Goal: Information Seeking & Learning: Find specific fact

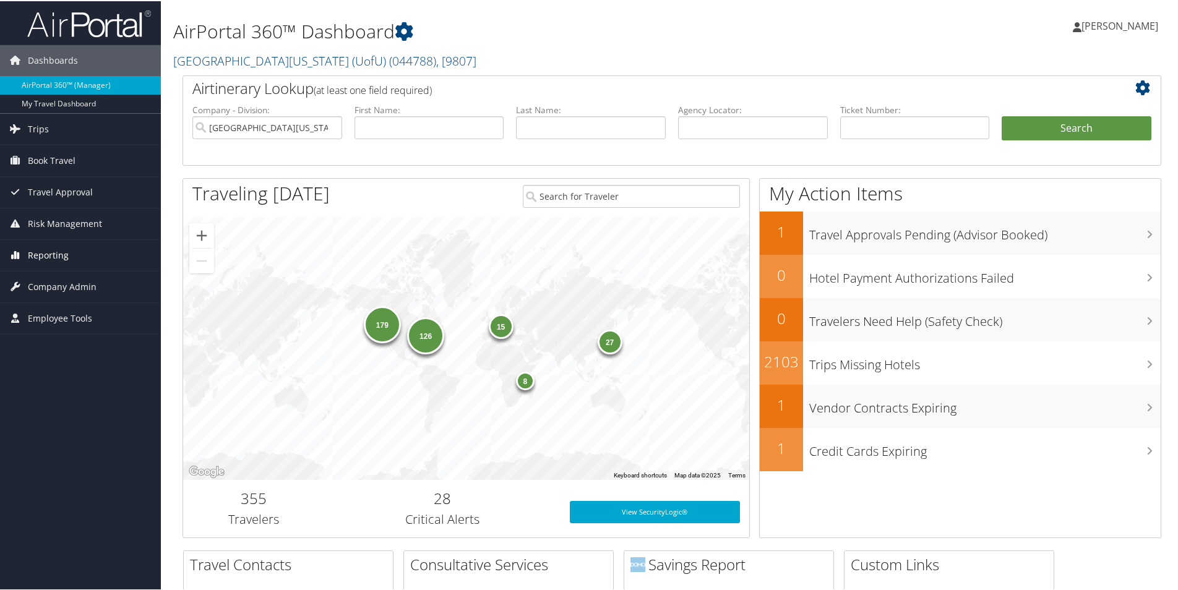
click at [59, 255] on span "Reporting" at bounding box center [48, 254] width 41 height 31
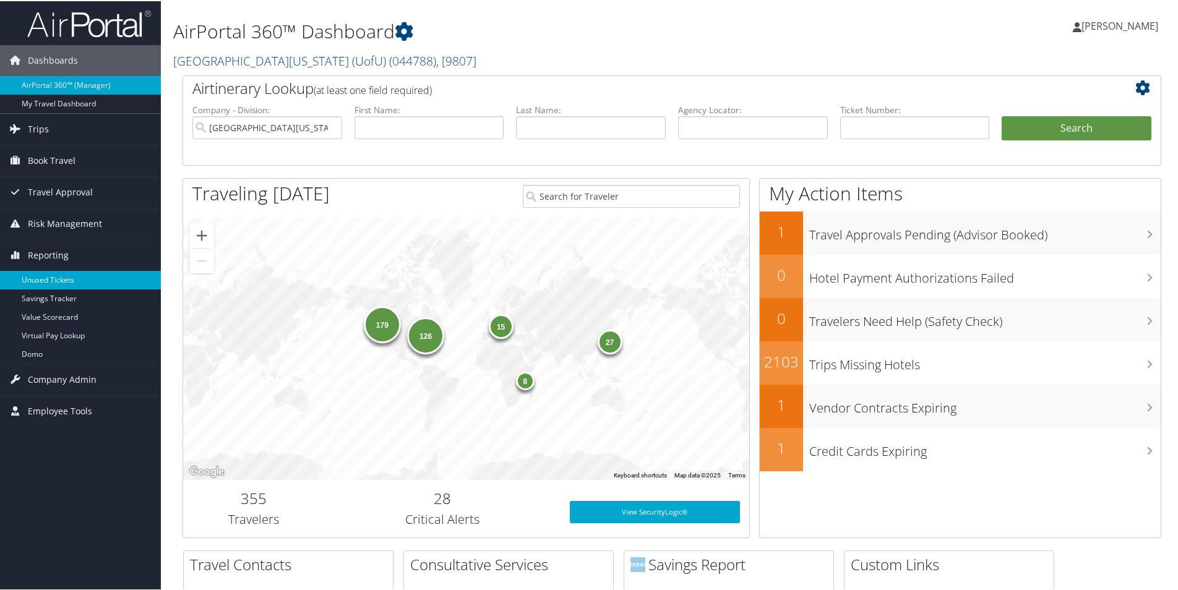
click at [67, 279] on link "Unused Tickets" at bounding box center [80, 279] width 161 height 19
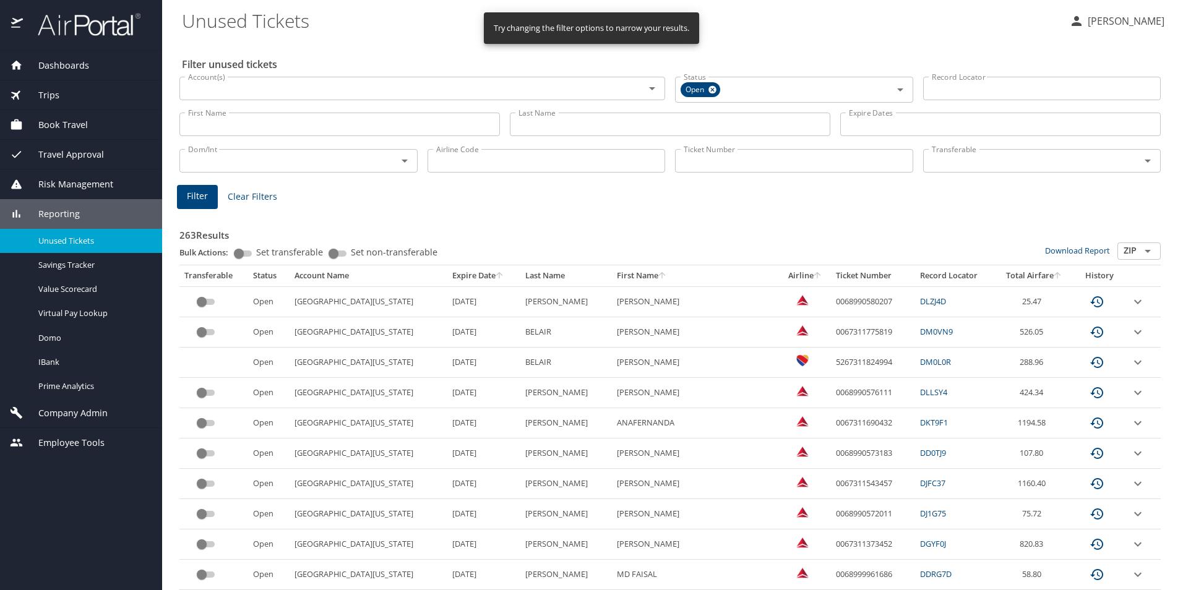
click at [463, 275] on th "Expire Date" at bounding box center [483, 275] width 73 height 21
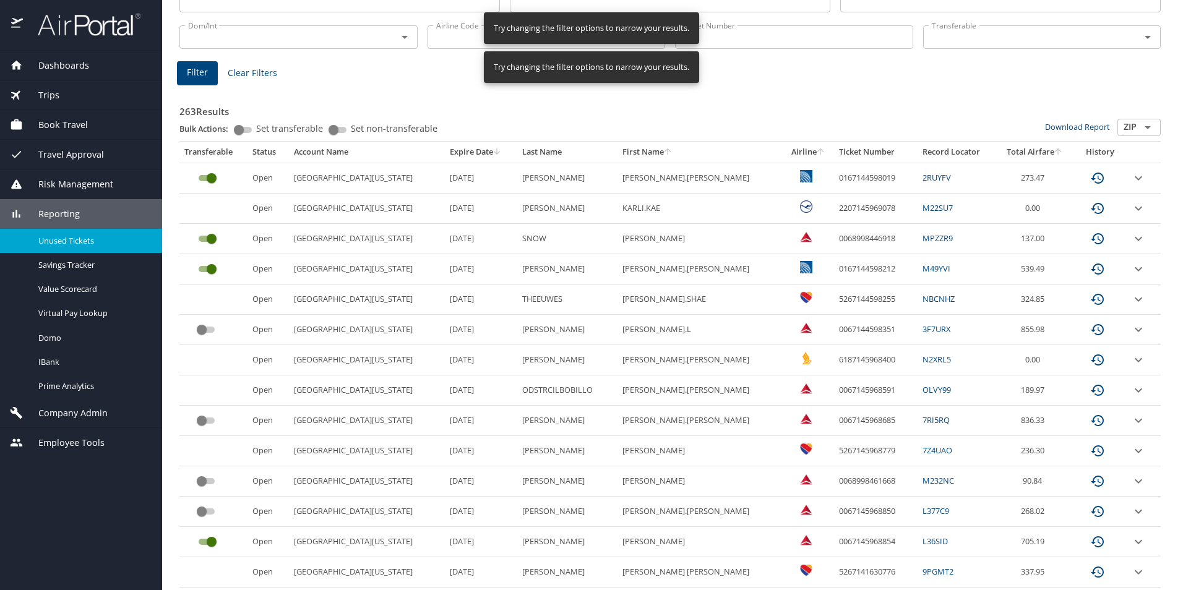
scroll to position [186, 0]
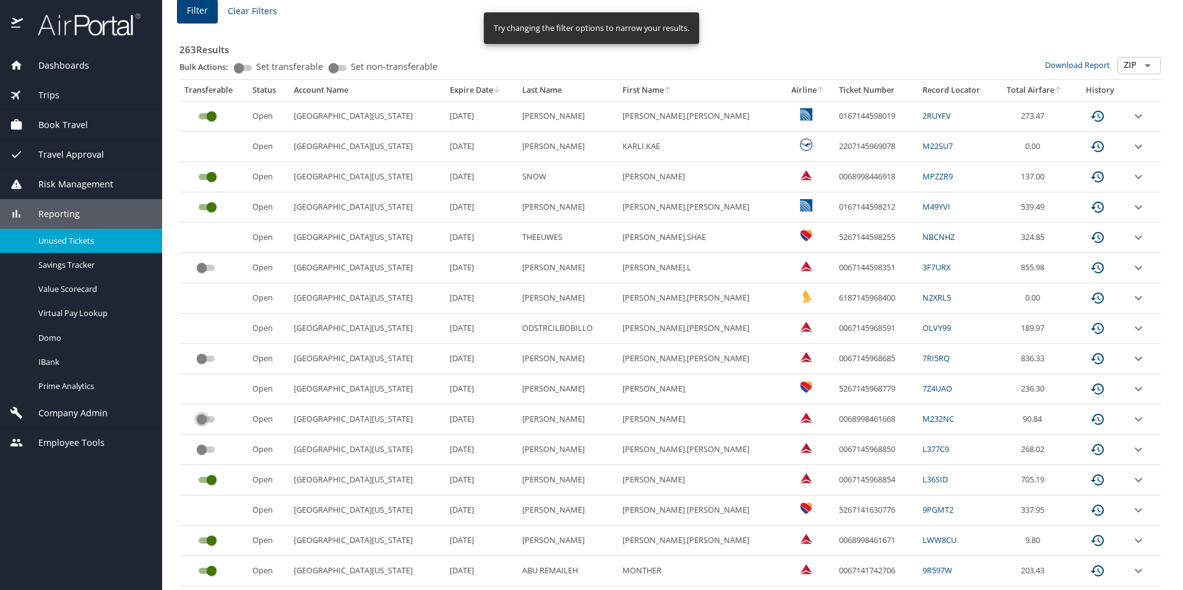
click at [207, 420] on input "custom pagination table" at bounding box center [201, 419] width 45 height 15
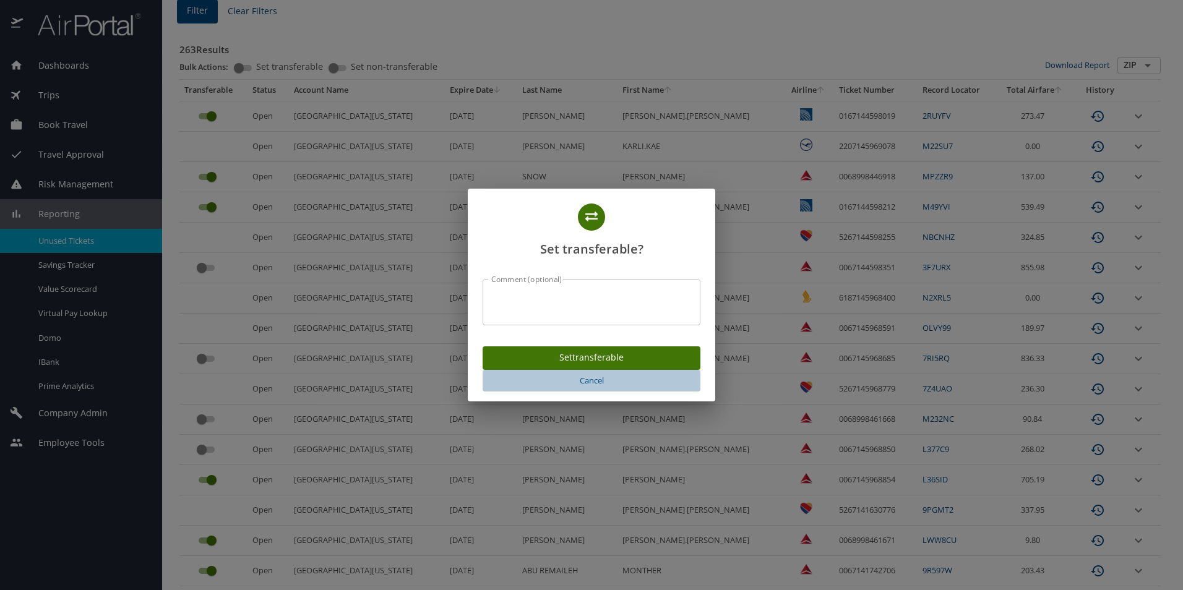
click at [583, 381] on span "Cancel" at bounding box center [591, 381] width 208 height 14
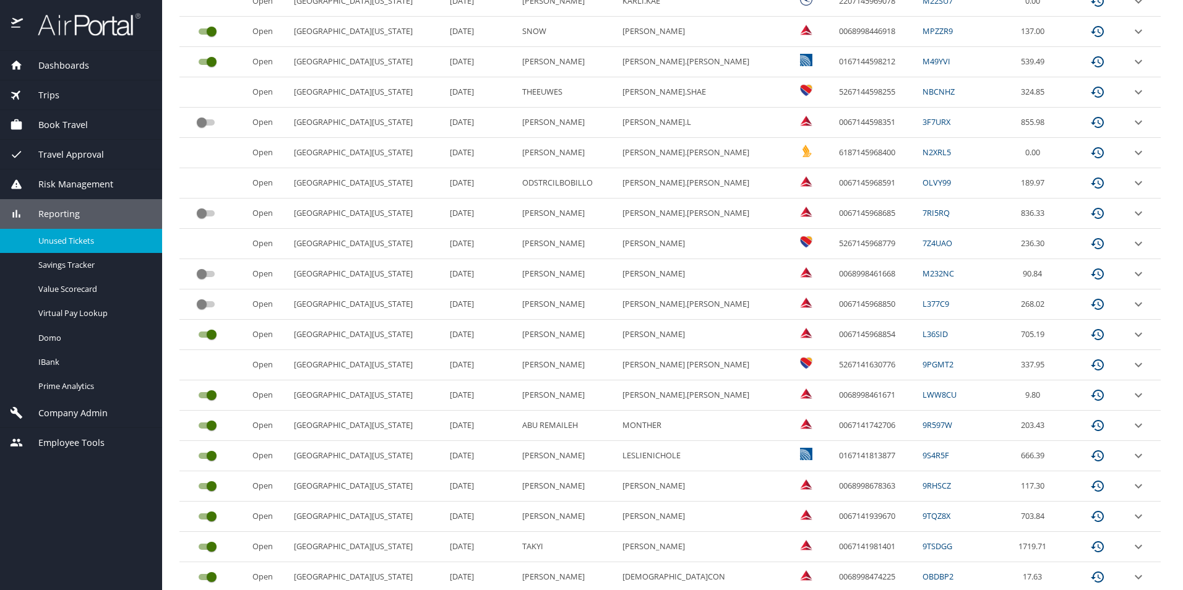
scroll to position [307, 0]
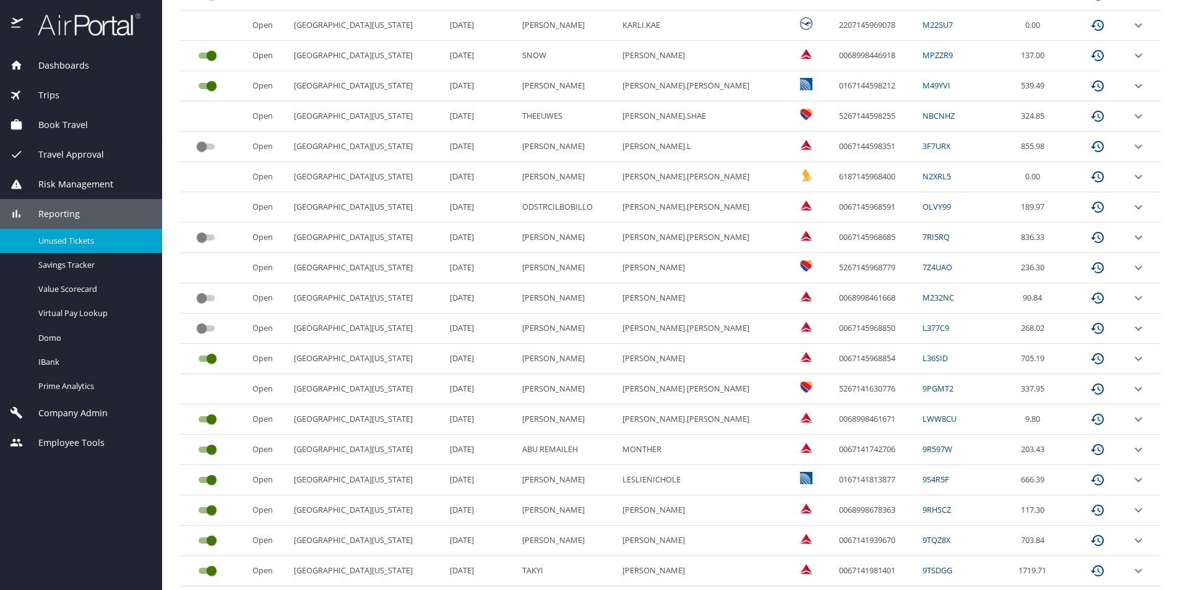
click at [207, 300] on input "custom pagination table" at bounding box center [201, 298] width 45 height 15
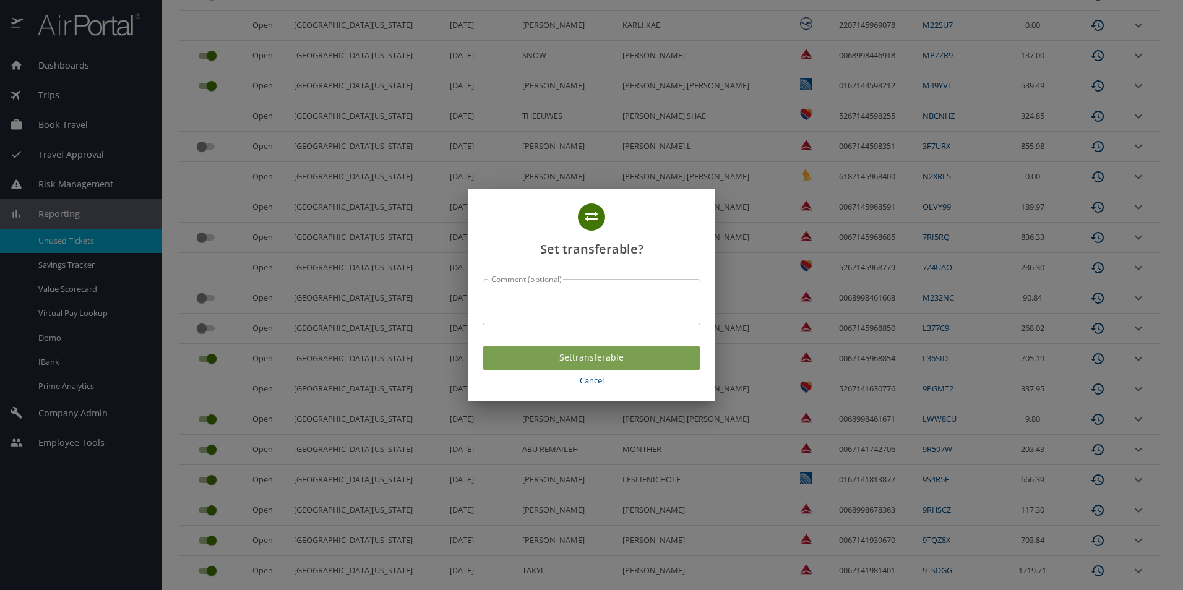
click at [556, 354] on span "Set transferable" at bounding box center [591, 357] width 198 height 15
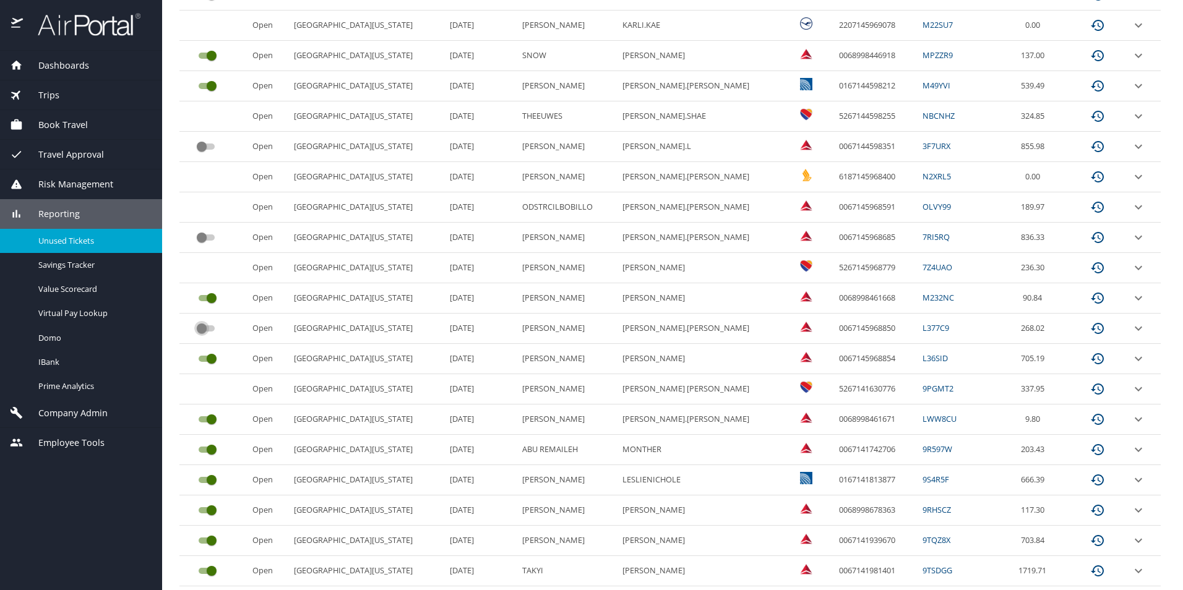
click at [207, 330] on input "custom pagination table" at bounding box center [201, 328] width 45 height 15
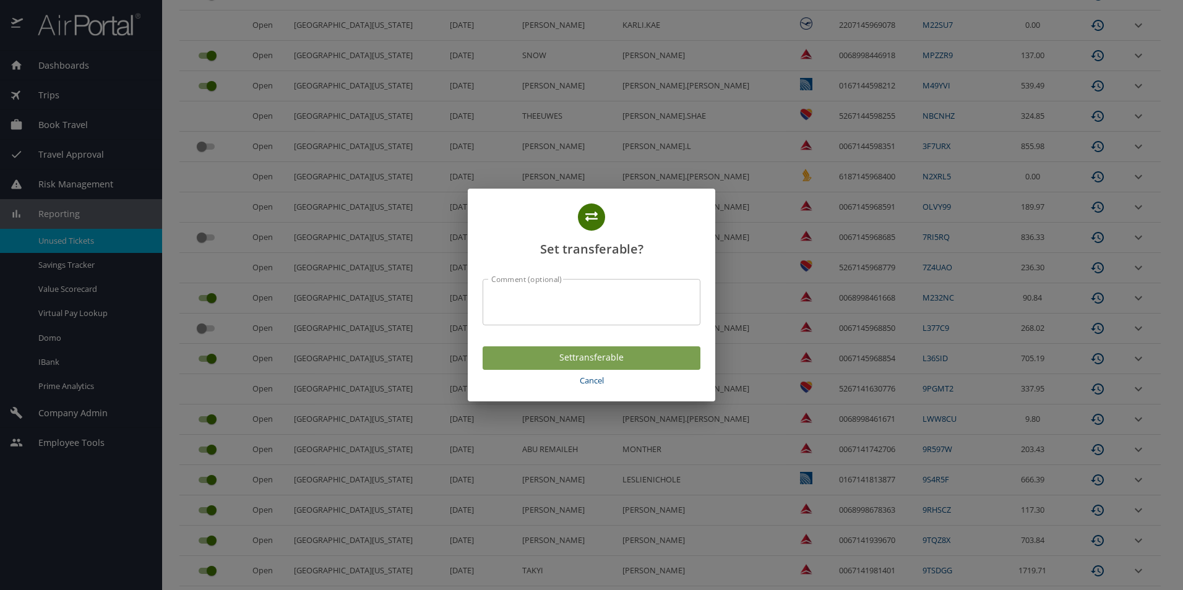
click at [574, 358] on span "Set transferable" at bounding box center [591, 357] width 198 height 15
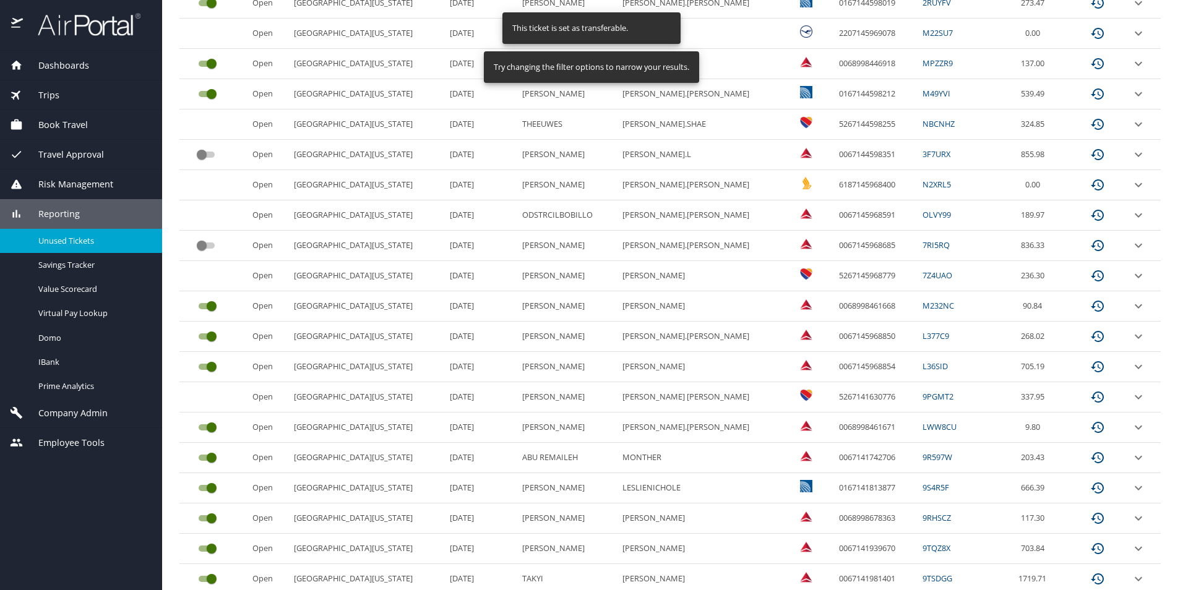
scroll to position [492, 0]
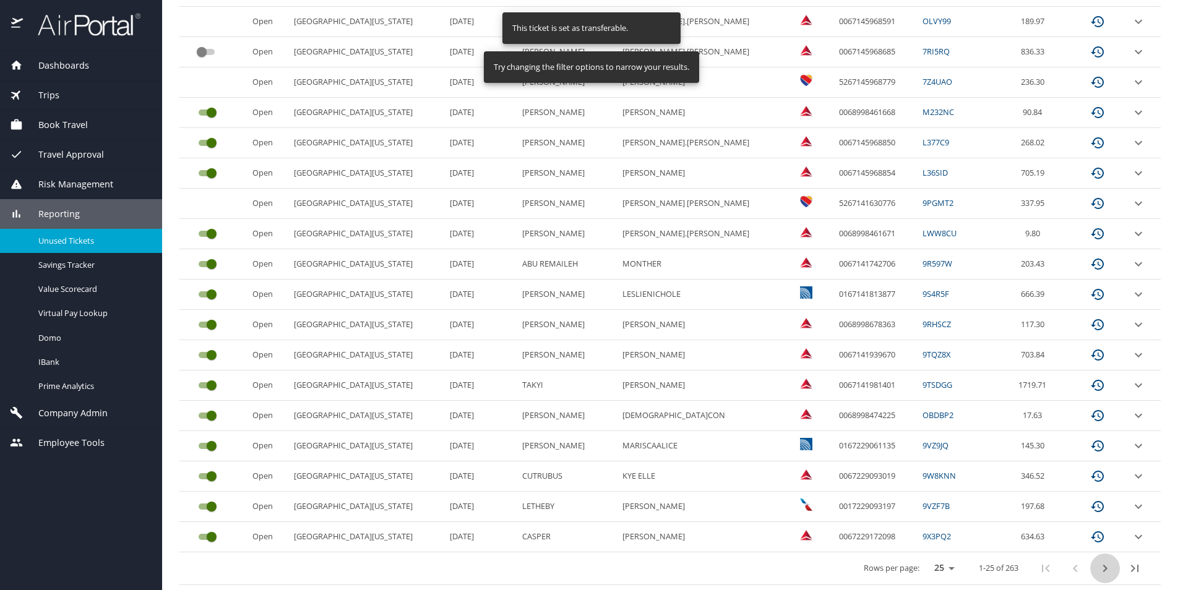
click at [1101, 576] on button "next page" at bounding box center [1105, 569] width 30 height 30
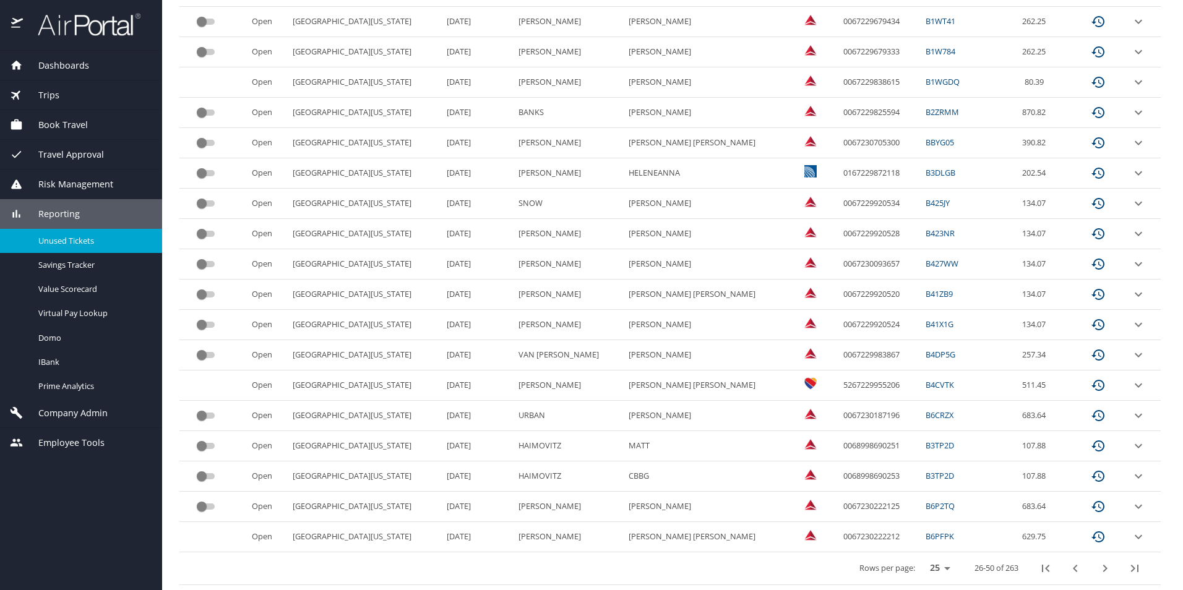
click at [1067, 563] on icon "previous page" at bounding box center [1074, 568] width 15 height 15
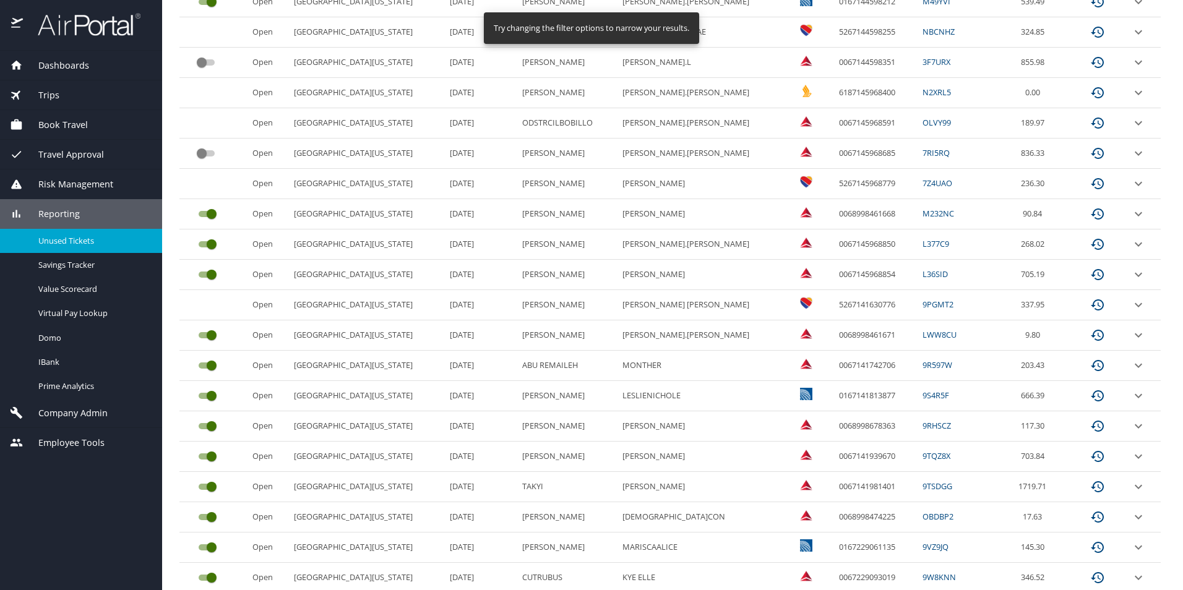
scroll to position [369, 0]
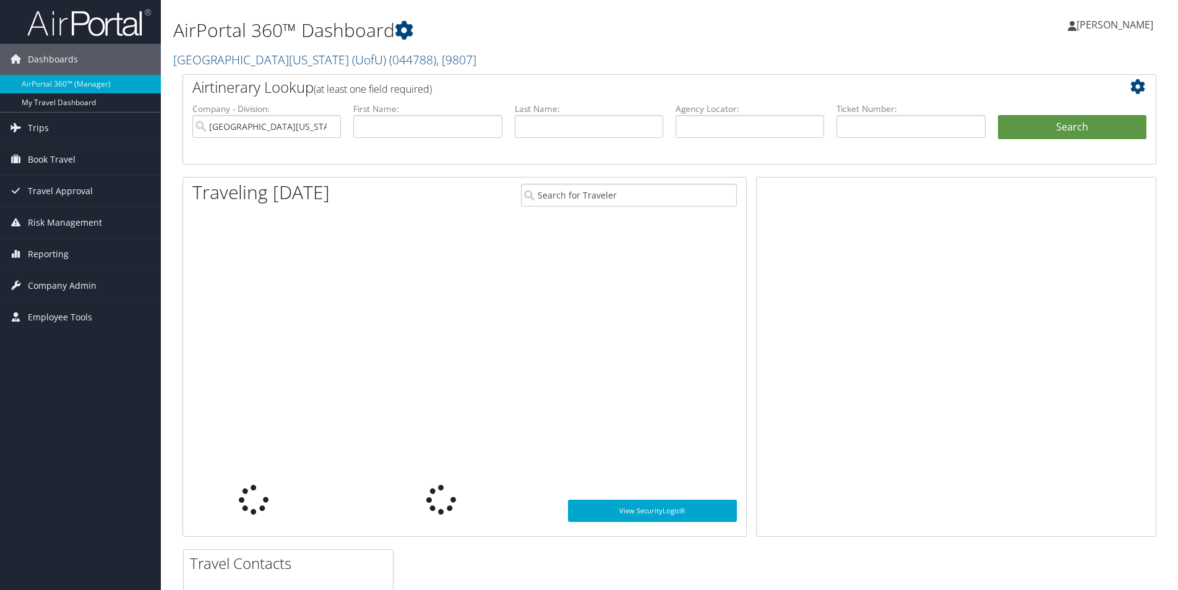
click at [891, 124] on input "text" at bounding box center [910, 126] width 148 height 23
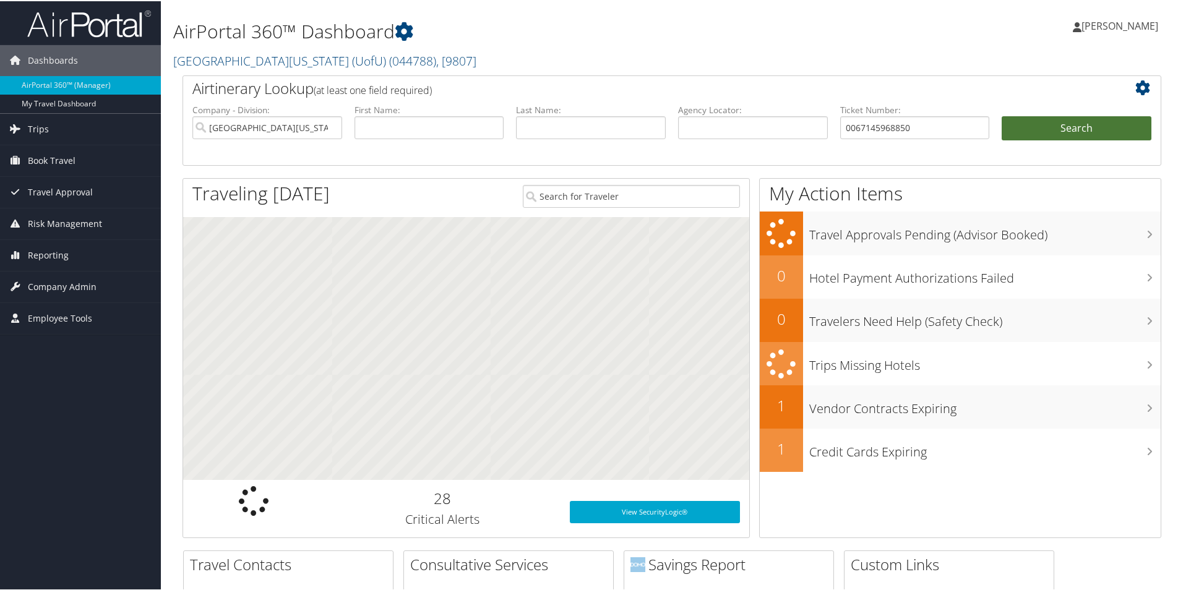
type input "0067145968850"
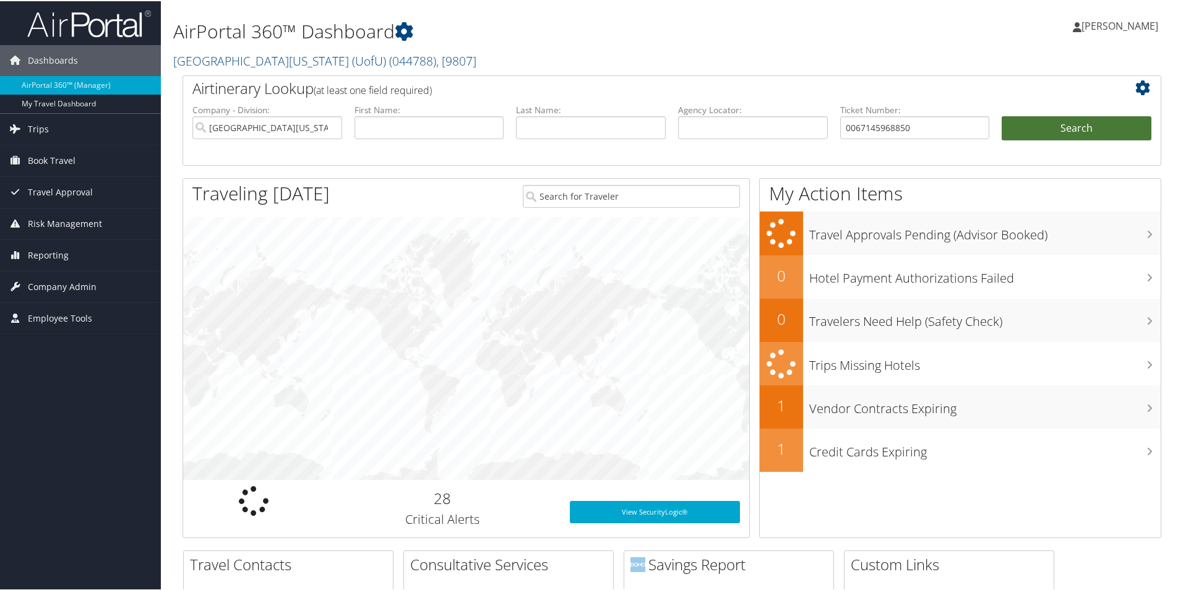
click at [1035, 130] on button "Search" at bounding box center [1076, 127] width 150 height 25
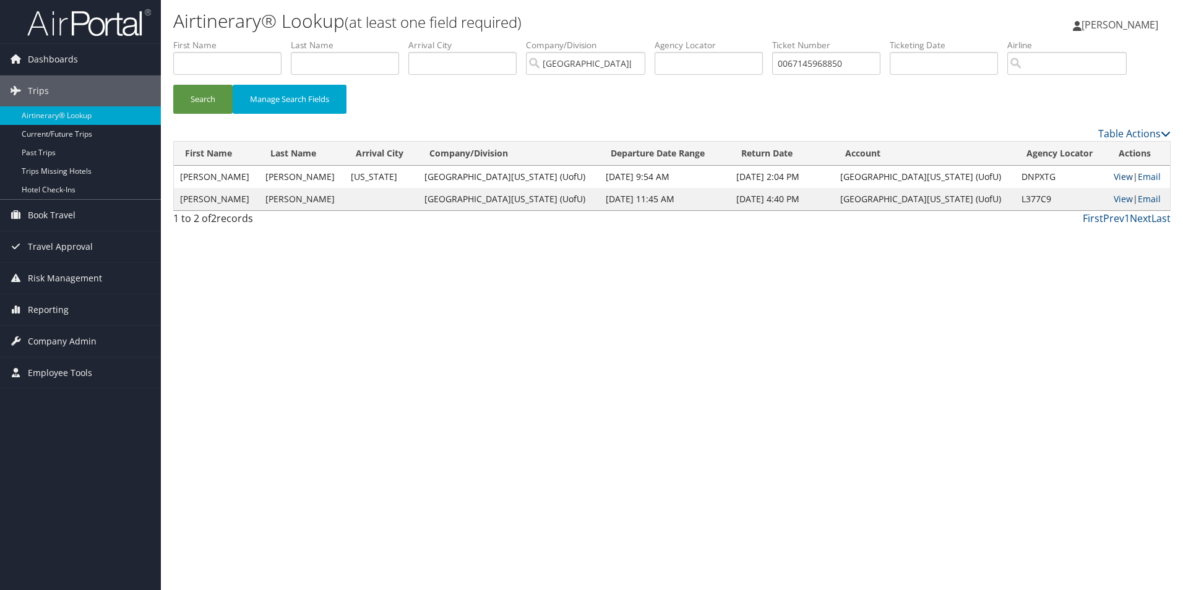
click at [1113, 178] on link "View" at bounding box center [1122, 177] width 19 height 12
click at [1113, 200] on link "View" at bounding box center [1122, 199] width 19 height 12
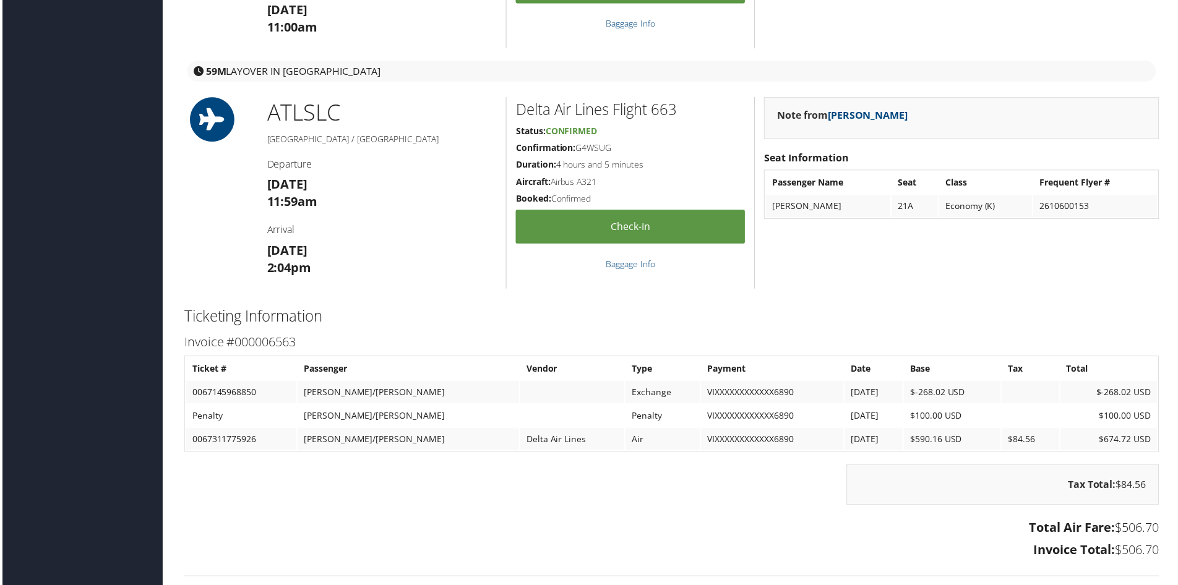
scroll to position [1414, 0]
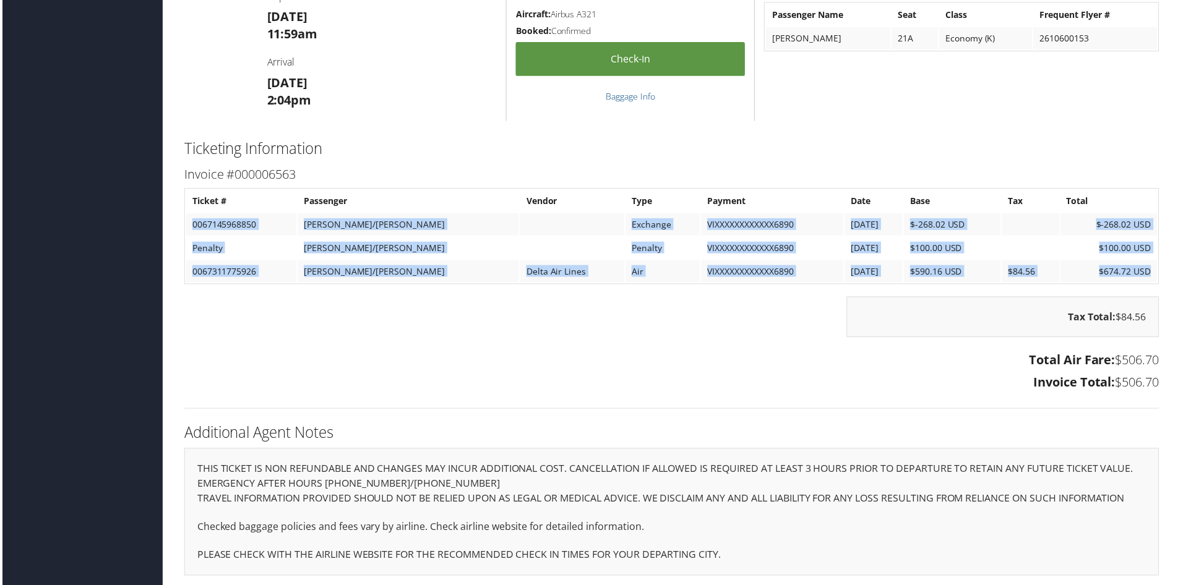
drag, startPoint x: 1148, startPoint y: 267, endPoint x: 187, endPoint y: 221, distance: 962.2
click at [187, 221] on tbody "Ticket # Passenger Vendor Type Payment Date Base Tax Total 0067145968850 [PERSO…" at bounding box center [671, 236] width 975 height 93
copy tbody "0067145968850 BRITTON/LAURA Exchange VIXXXXXXXXXXXX6890 10/8/2025 $-268.02 USD …"
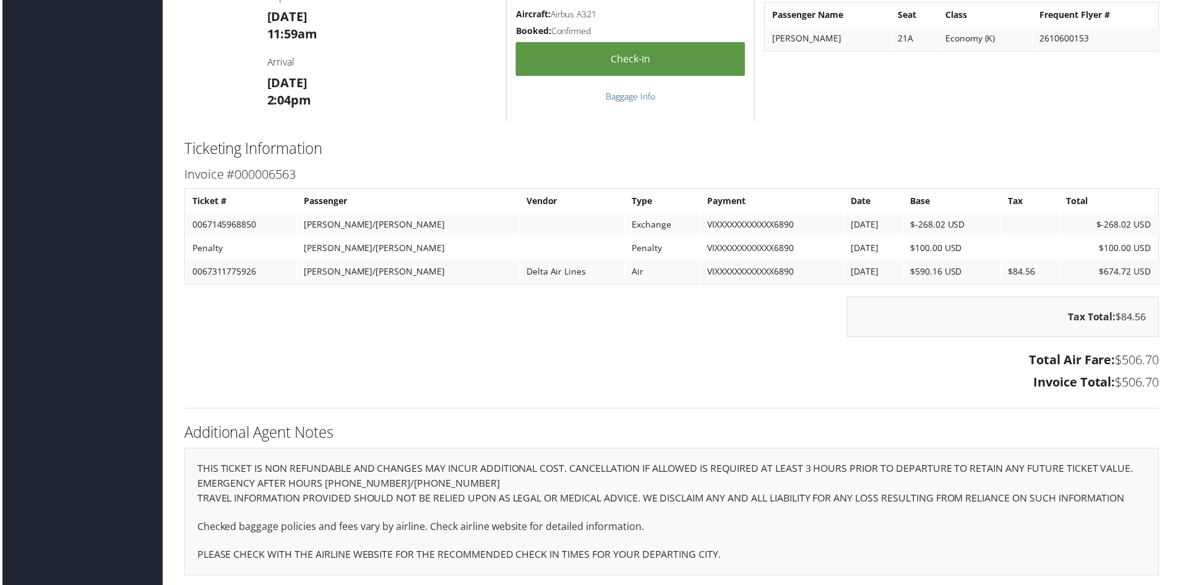
click at [536, 310] on div "Tax Total: $84.56" at bounding box center [671, 323] width 997 height 53
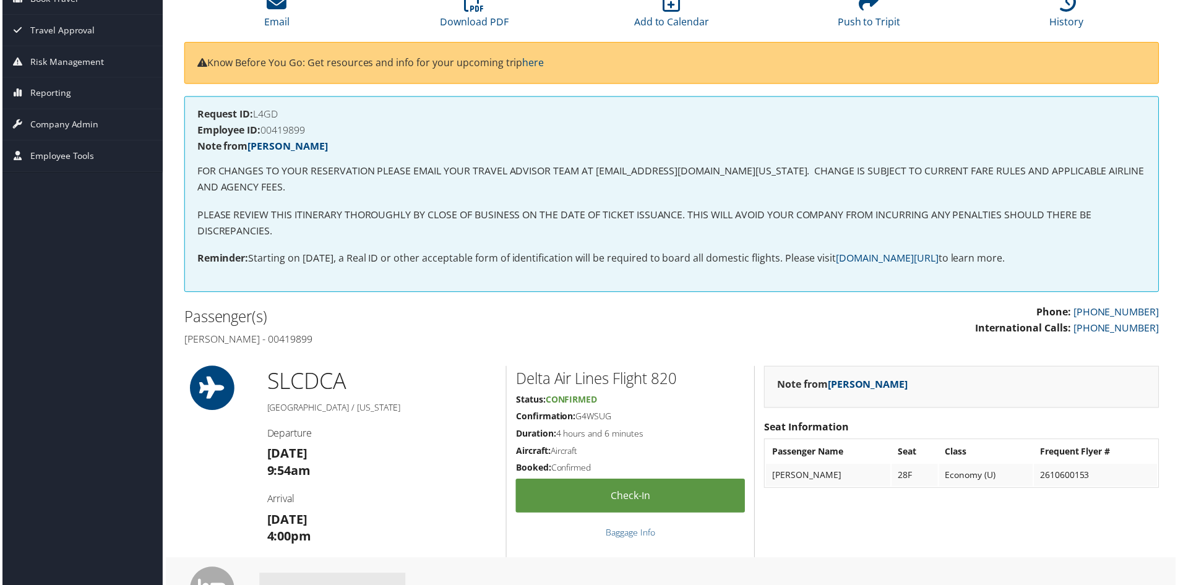
scroll to position [0, 0]
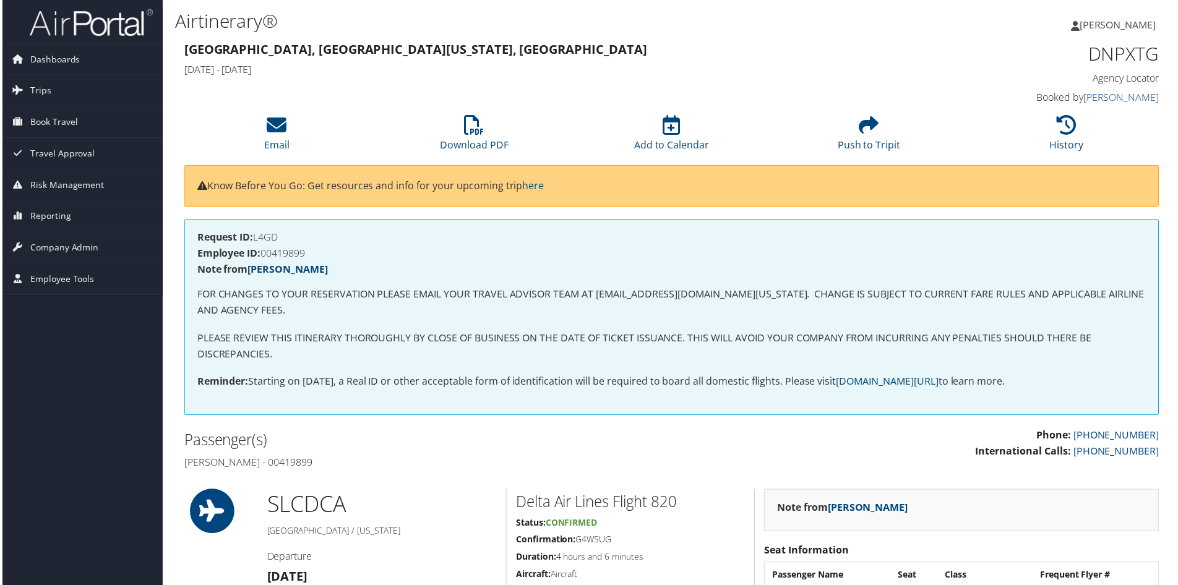
click at [277, 249] on h4 "Employee ID: 00419899" at bounding box center [671, 254] width 952 height 10
copy h4 "00419899"
drag, startPoint x: 275, startPoint y: 237, endPoint x: 273, endPoint y: 244, distance: 7.1
click at [275, 239] on h4 "Request ID: L4GD" at bounding box center [671, 238] width 952 height 10
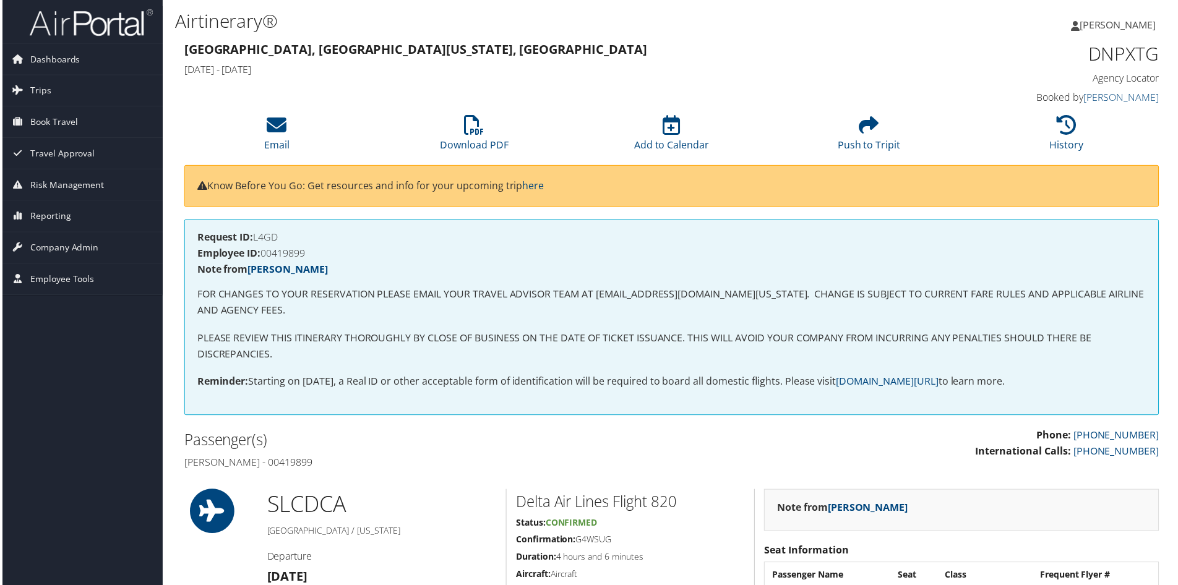
click at [273, 243] on h4 "Request ID: L4GD" at bounding box center [671, 238] width 952 height 10
click at [267, 233] on h4 "Request ID: L4GD" at bounding box center [671, 238] width 952 height 10
copy h4 "L4GD"
click at [269, 252] on h4 "Employee ID: 00419899" at bounding box center [671, 254] width 952 height 10
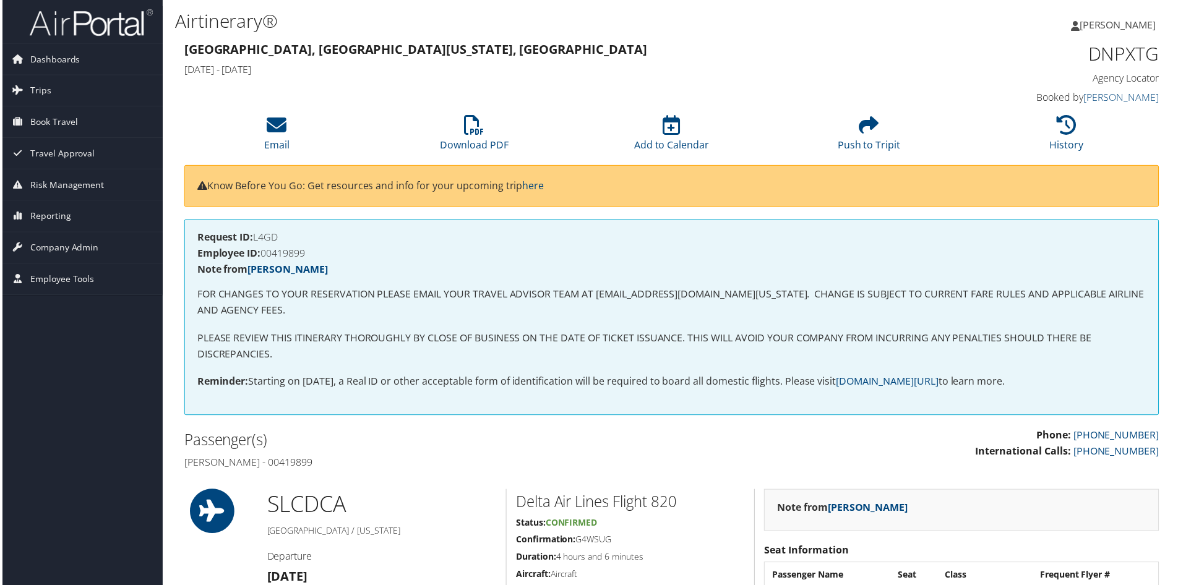
click at [269, 252] on h4 "Employee ID: 00419899" at bounding box center [671, 254] width 952 height 10
copy h4 "00419899"
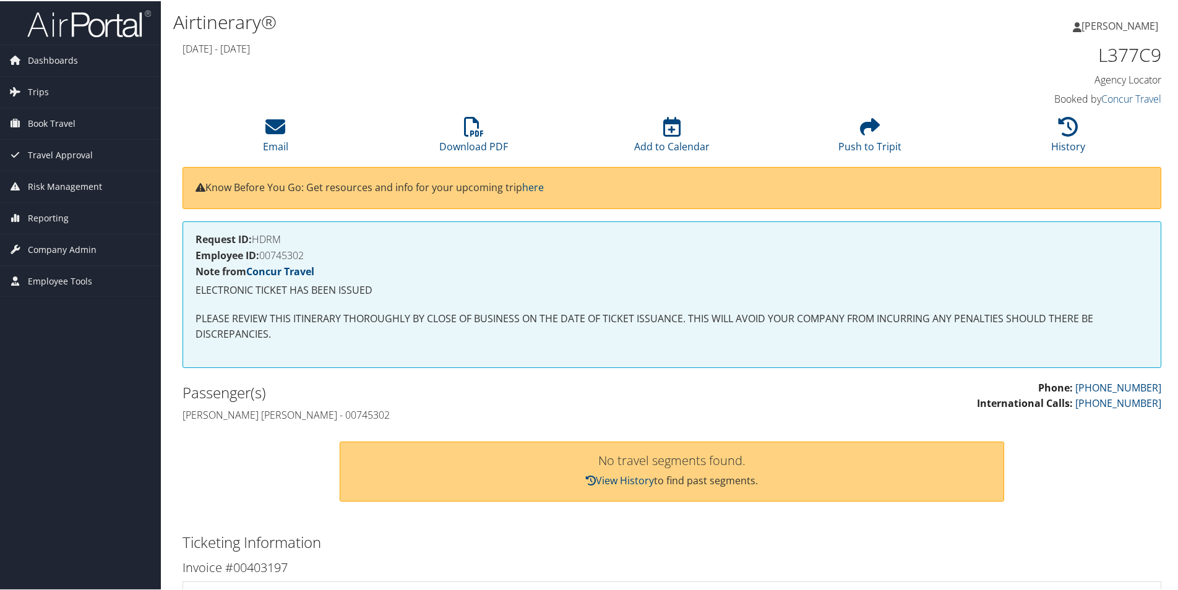
click at [296, 254] on h4 "Employee ID: 00745302" at bounding box center [671, 254] width 952 height 10
click at [297, 252] on h4 "Employee ID: 00745302" at bounding box center [671, 254] width 952 height 10
click at [297, 254] on h4 "Employee ID: 00745302" at bounding box center [671, 254] width 952 height 10
copy h4 "00745302"
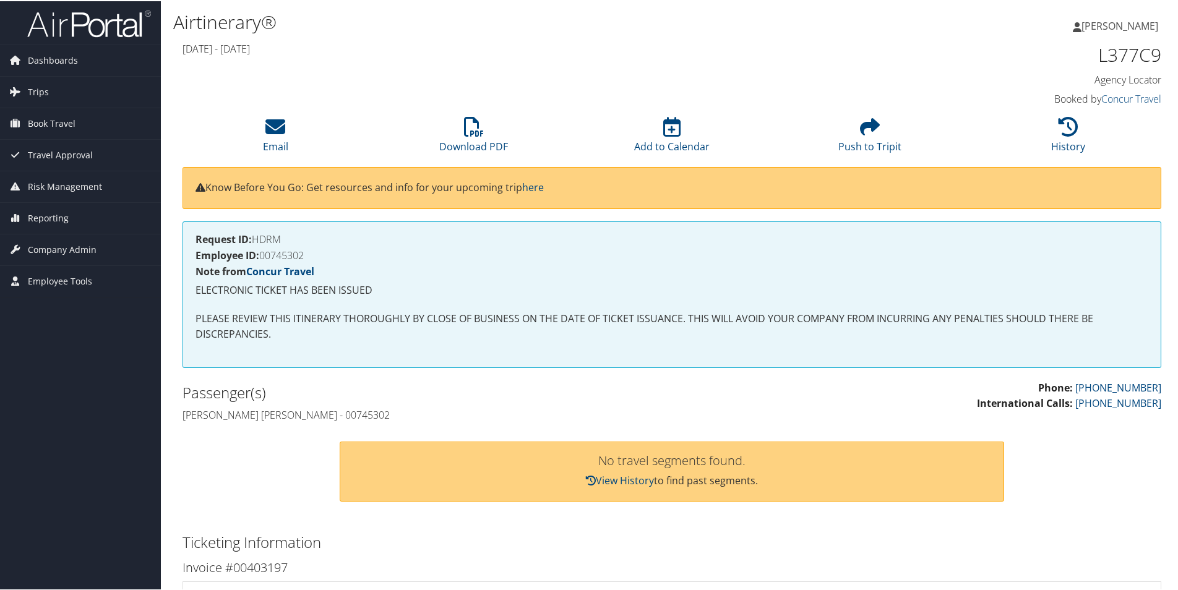
click at [271, 236] on h4 "Request ID: HDRM" at bounding box center [671, 238] width 952 height 10
copy h4 "HDRM"
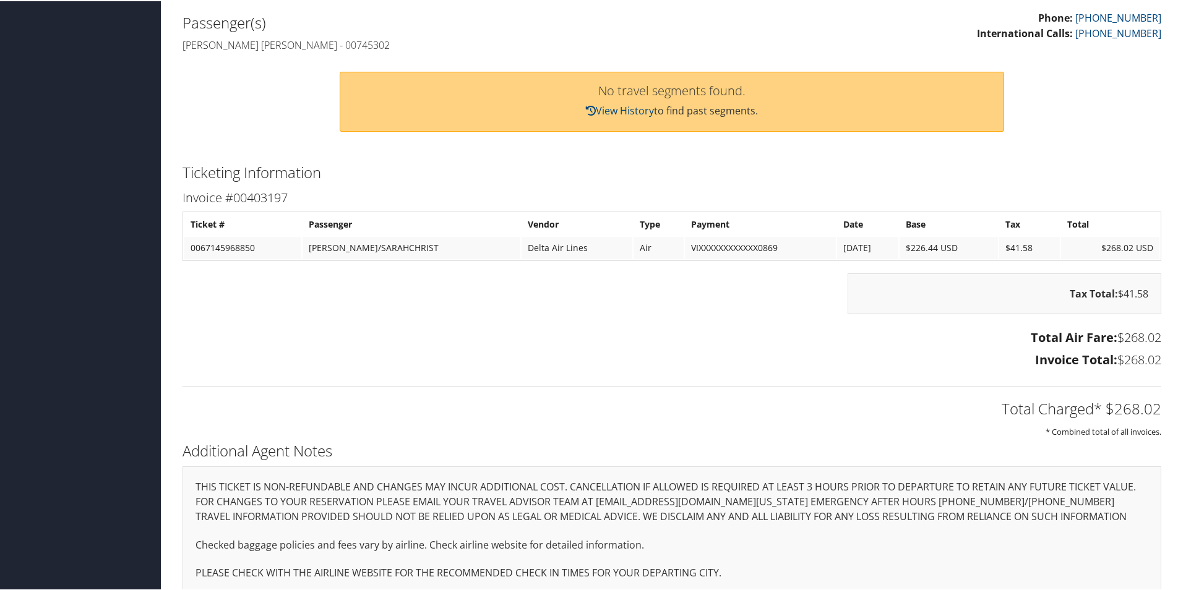
scroll to position [371, 0]
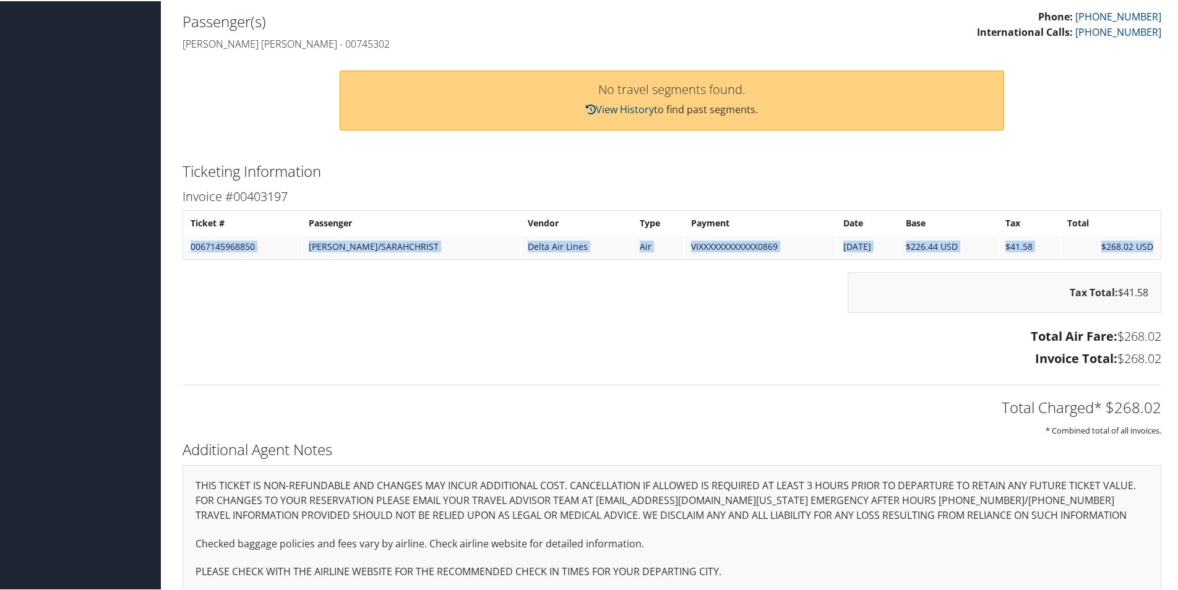
drag, startPoint x: 190, startPoint y: 245, endPoint x: 1152, endPoint y: 249, distance: 961.1
click at [1152, 249] on tr "0067145968850 [PERSON_NAME]/SARAHCHRIST Delta Air Lines Air VIXXXXXXXXXXXX0869 …" at bounding box center [671, 245] width 975 height 22
copy tr "0067145968850 [PERSON_NAME]/SARAHCHRIST Delta Air Lines Air VIXXXXXXXXXXXX0869 …"
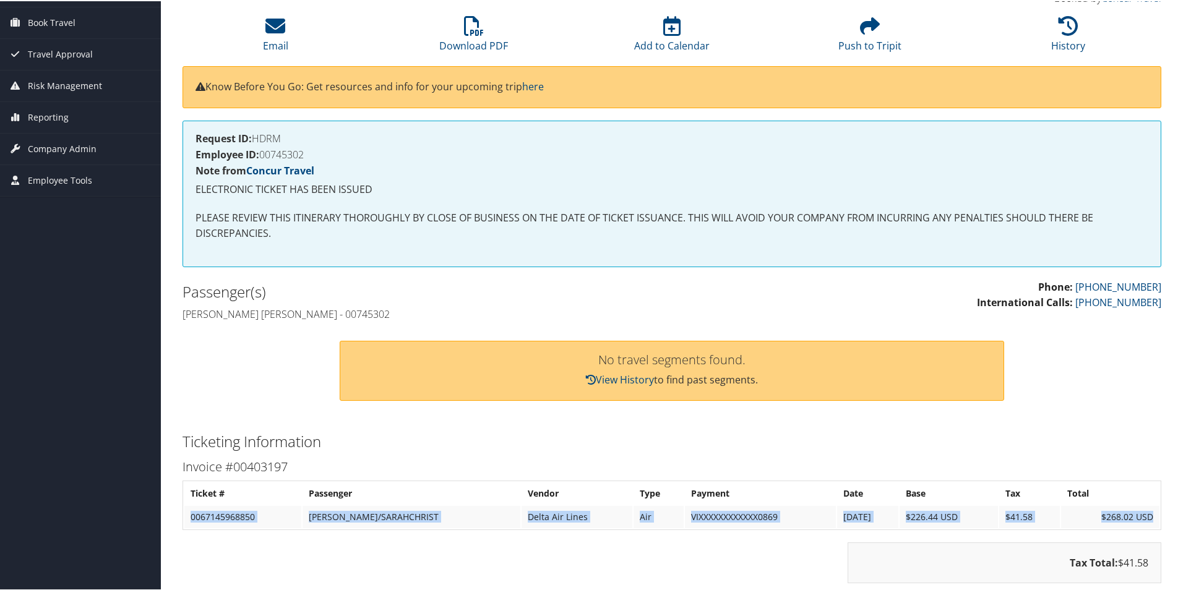
scroll to position [0, 0]
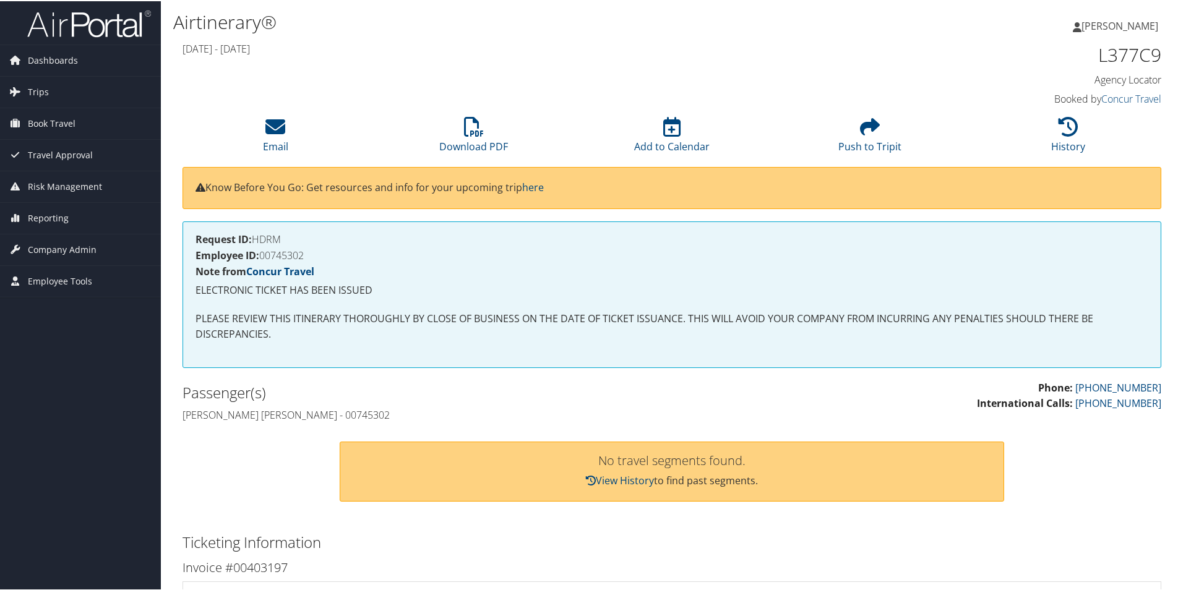
click at [280, 254] on h4 "Employee ID: 00745302" at bounding box center [671, 254] width 952 height 10
copy h4 "00745302"
